Goal: Information Seeking & Learning: Learn about a topic

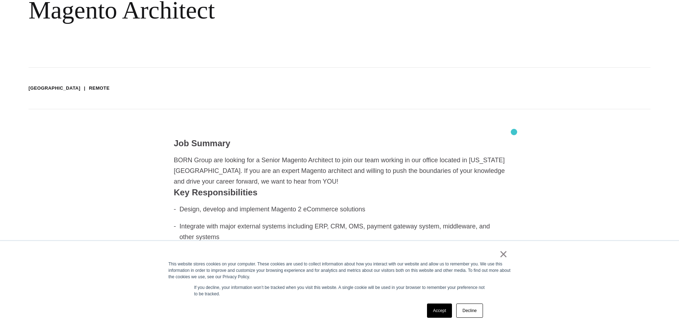
scroll to position [178, 0]
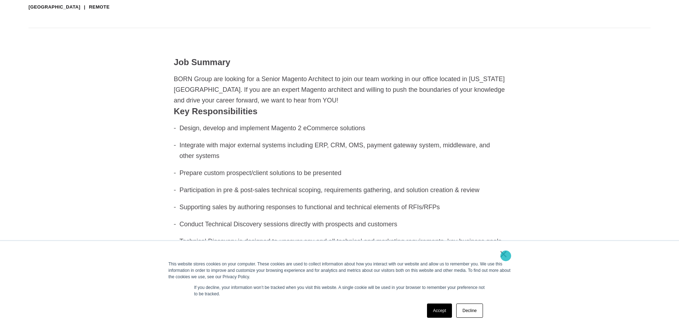
click at [506, 256] on link "×" at bounding box center [503, 254] width 9 height 6
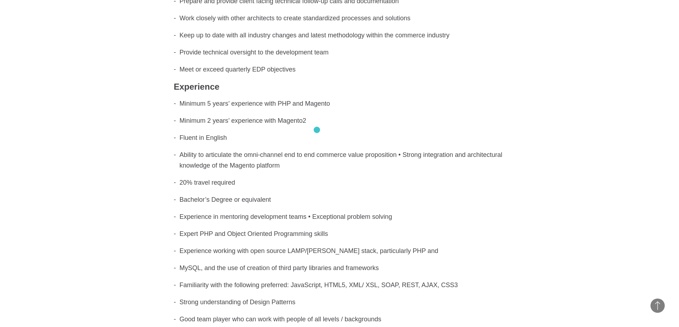
scroll to position [362, 0]
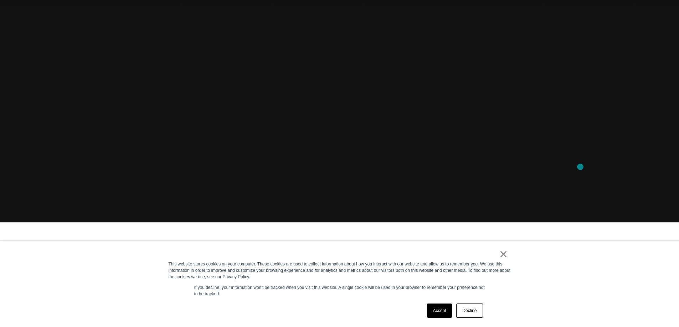
scroll to position [214, 0]
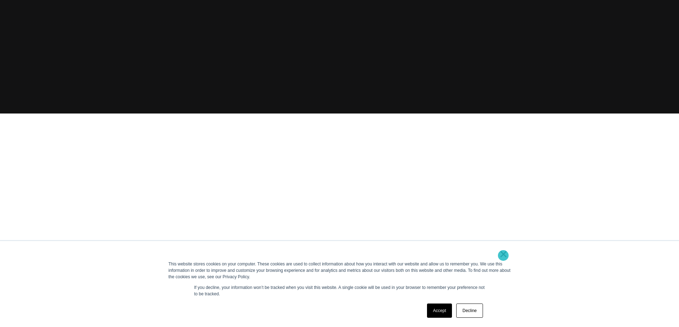
click at [503, 256] on link "×" at bounding box center [503, 254] width 9 height 6
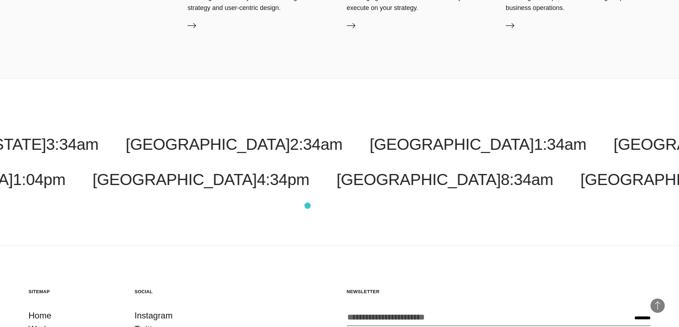
scroll to position [2261, 0]
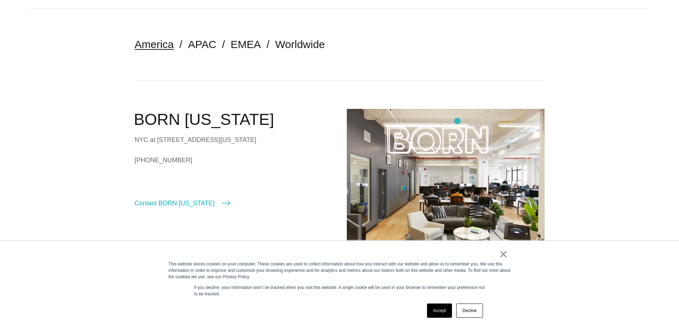
scroll to position [71, 0]
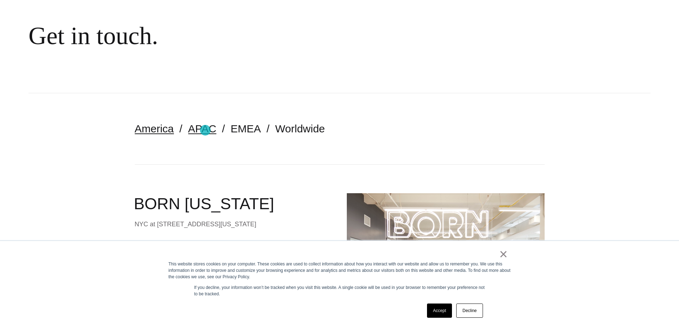
click at [205, 130] on link "APAC" at bounding box center [202, 129] width 28 height 12
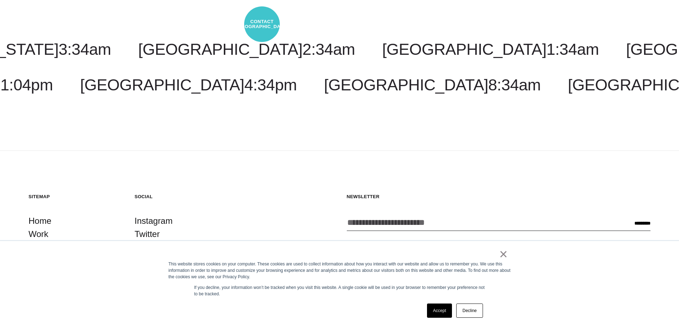
scroll to position [2590, 0]
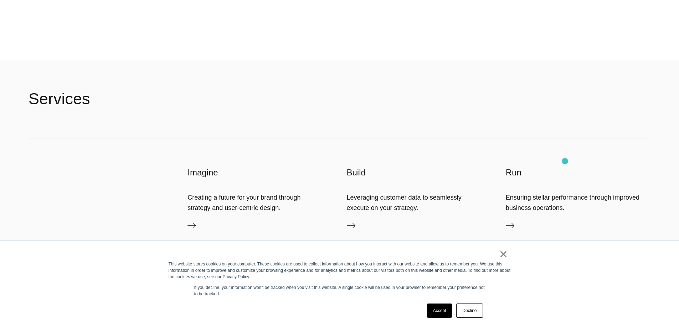
scroll to position [1763, 0]
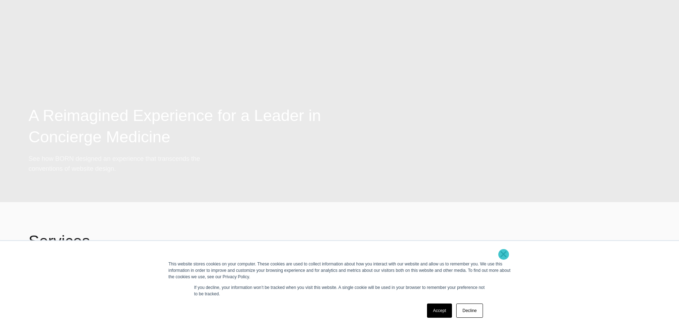
click at [504, 255] on link "×" at bounding box center [503, 254] width 9 height 6
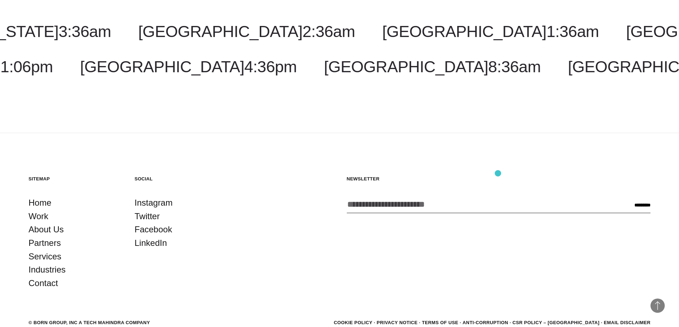
scroll to position [2261, 0]
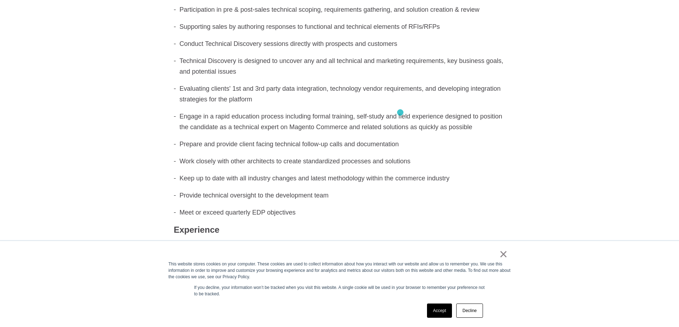
scroll to position [428, 0]
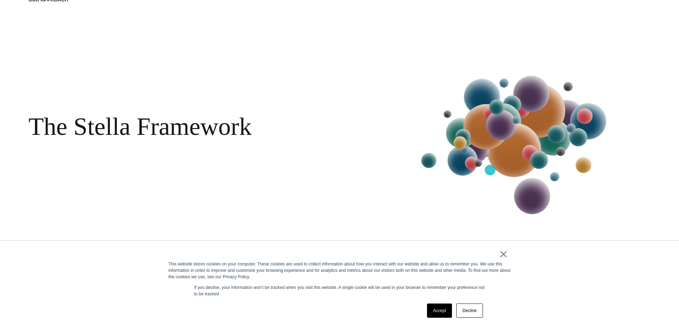
scroll to position [1033, 0]
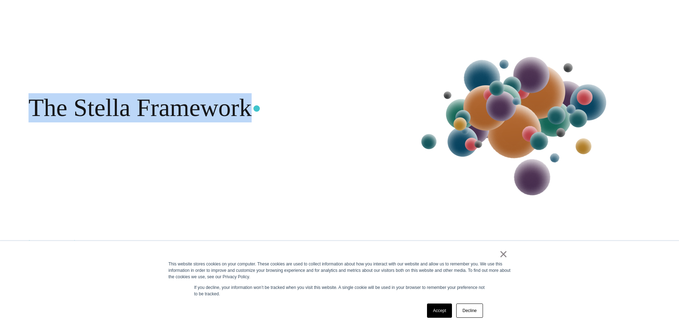
drag, startPoint x: 34, startPoint y: 105, endPoint x: 257, endPoint y: 109, distance: 222.7
click at [257, 109] on div "The Stella Framework Learn more More" at bounding box center [190, 123] width 323 height 249
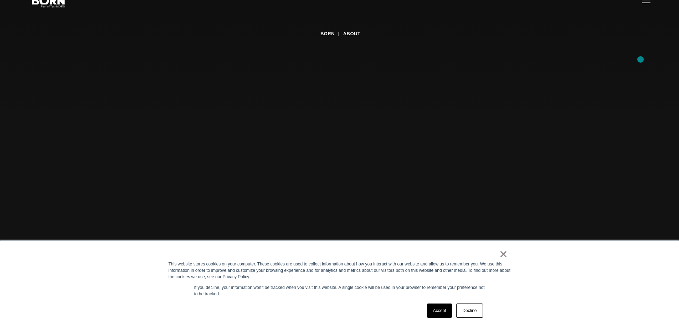
scroll to position [0, 0]
click at [646, 42] on button "Primary Menu" at bounding box center [646, 36] width 17 height 15
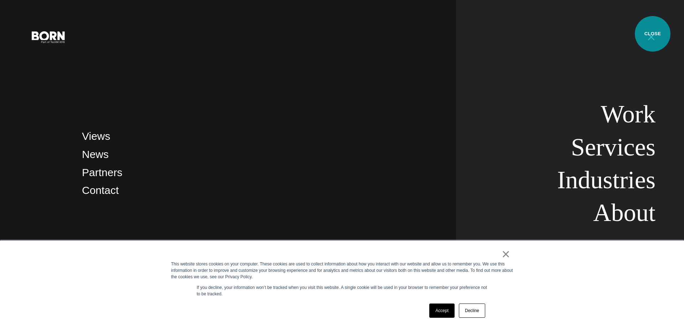
click at [653, 34] on button "Primary Menu" at bounding box center [651, 36] width 17 height 15
